Goal: Check status: Check status

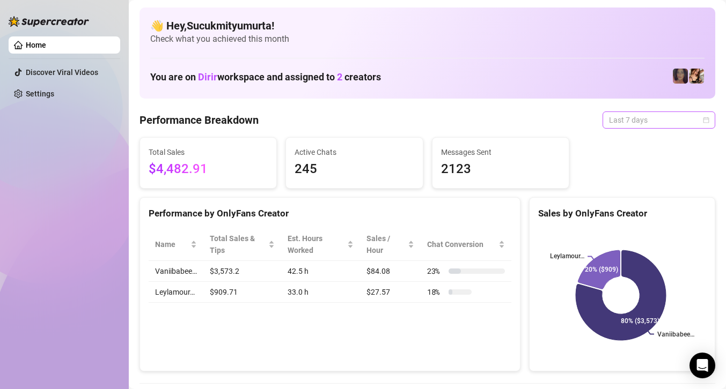
click at [634, 124] on span "Last 7 days" at bounding box center [659, 120] width 100 height 16
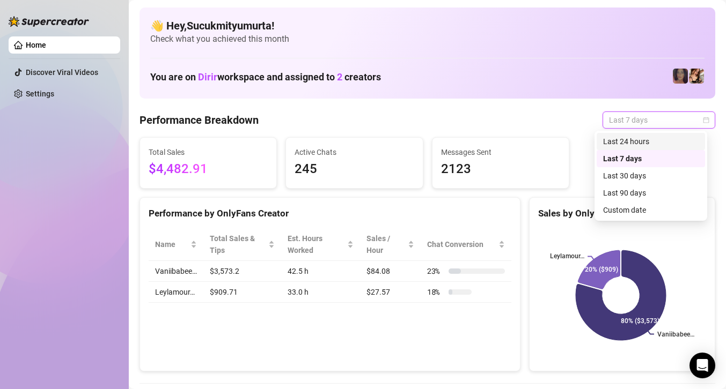
click at [633, 140] on div "Last 24 hours" at bounding box center [650, 142] width 95 height 12
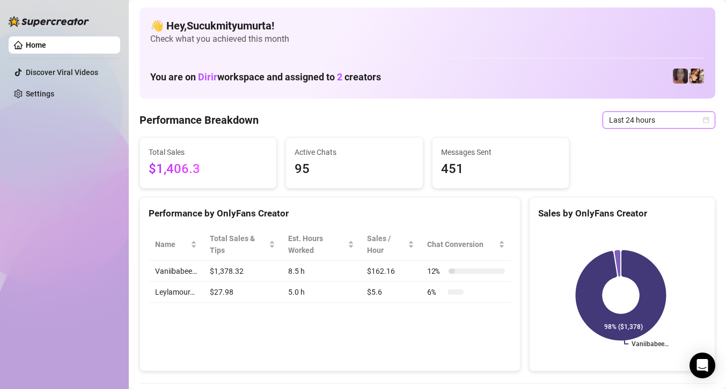
click at [652, 117] on span "Last 24 hours" at bounding box center [659, 120] width 100 height 16
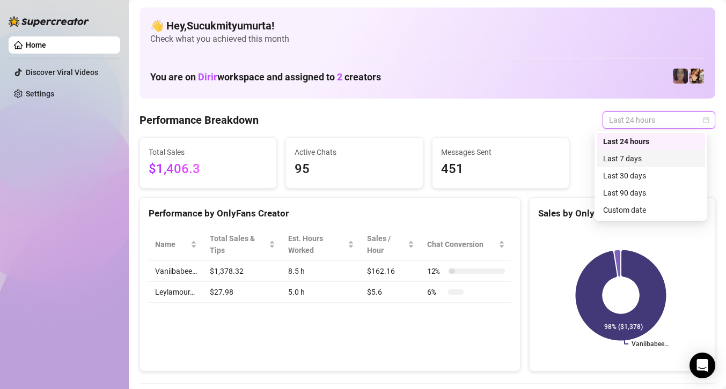
click at [656, 153] on div "Last 7 days" at bounding box center [650, 159] width 95 height 12
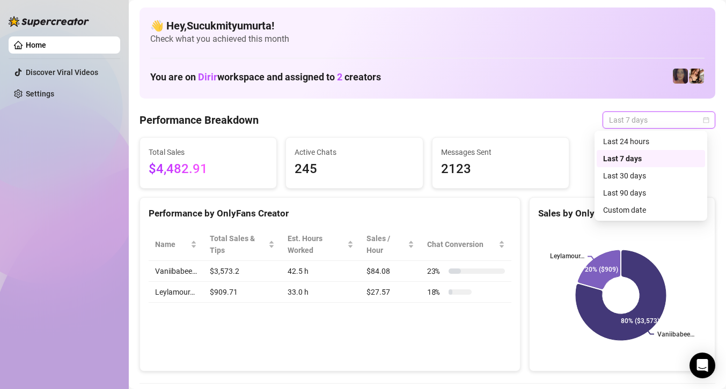
click at [652, 112] on div "Last 7 days" at bounding box center [658, 120] width 113 height 17
click at [644, 135] on div "Last 24 hours" at bounding box center [650, 141] width 108 height 17
